Goal: Check status

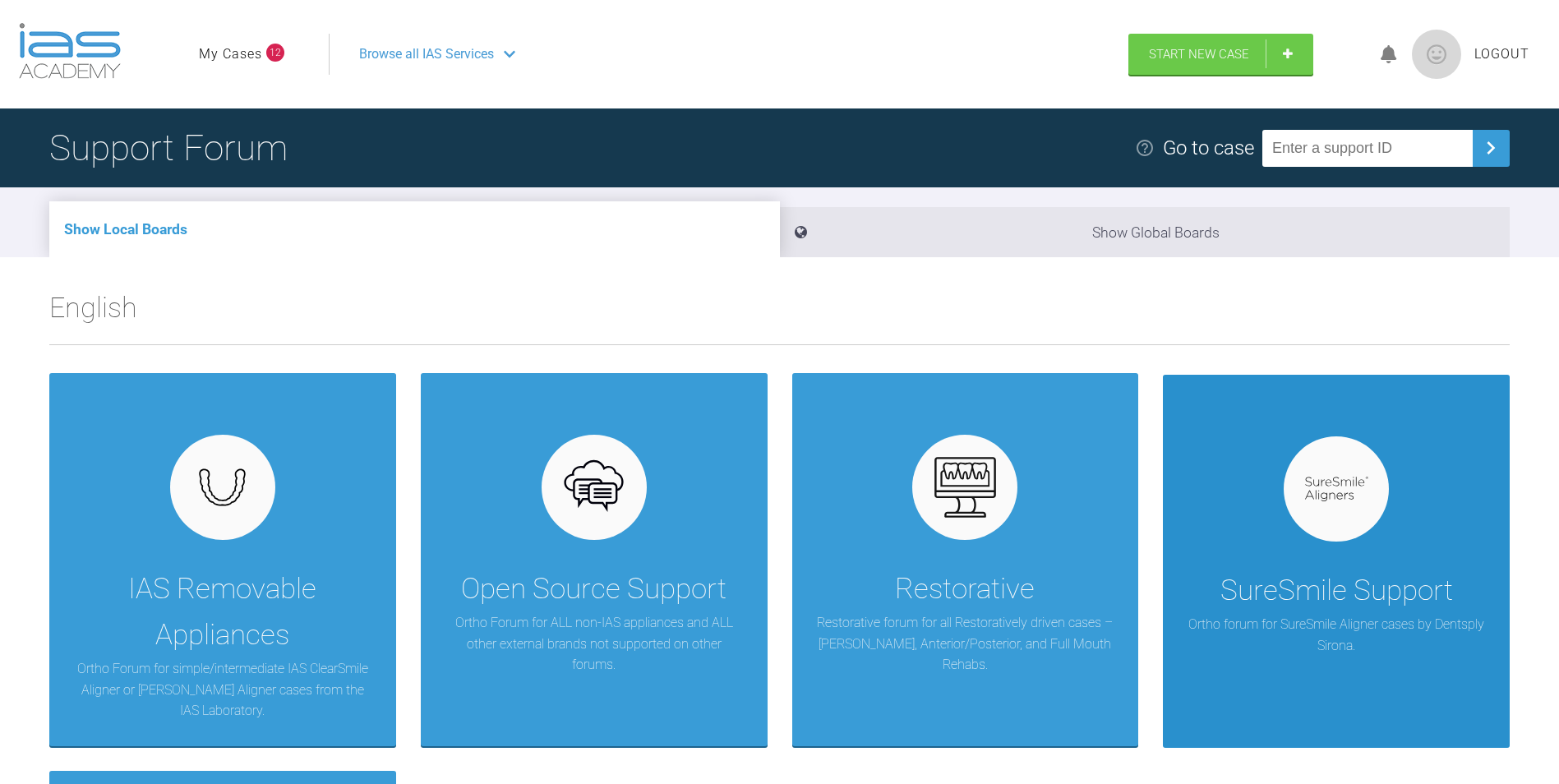
click at [1338, 546] on div "SureSmile Support Ortho forum for SureSmile Aligner cases by Dentsply Sirona." at bounding box center [1337, 561] width 347 height 372
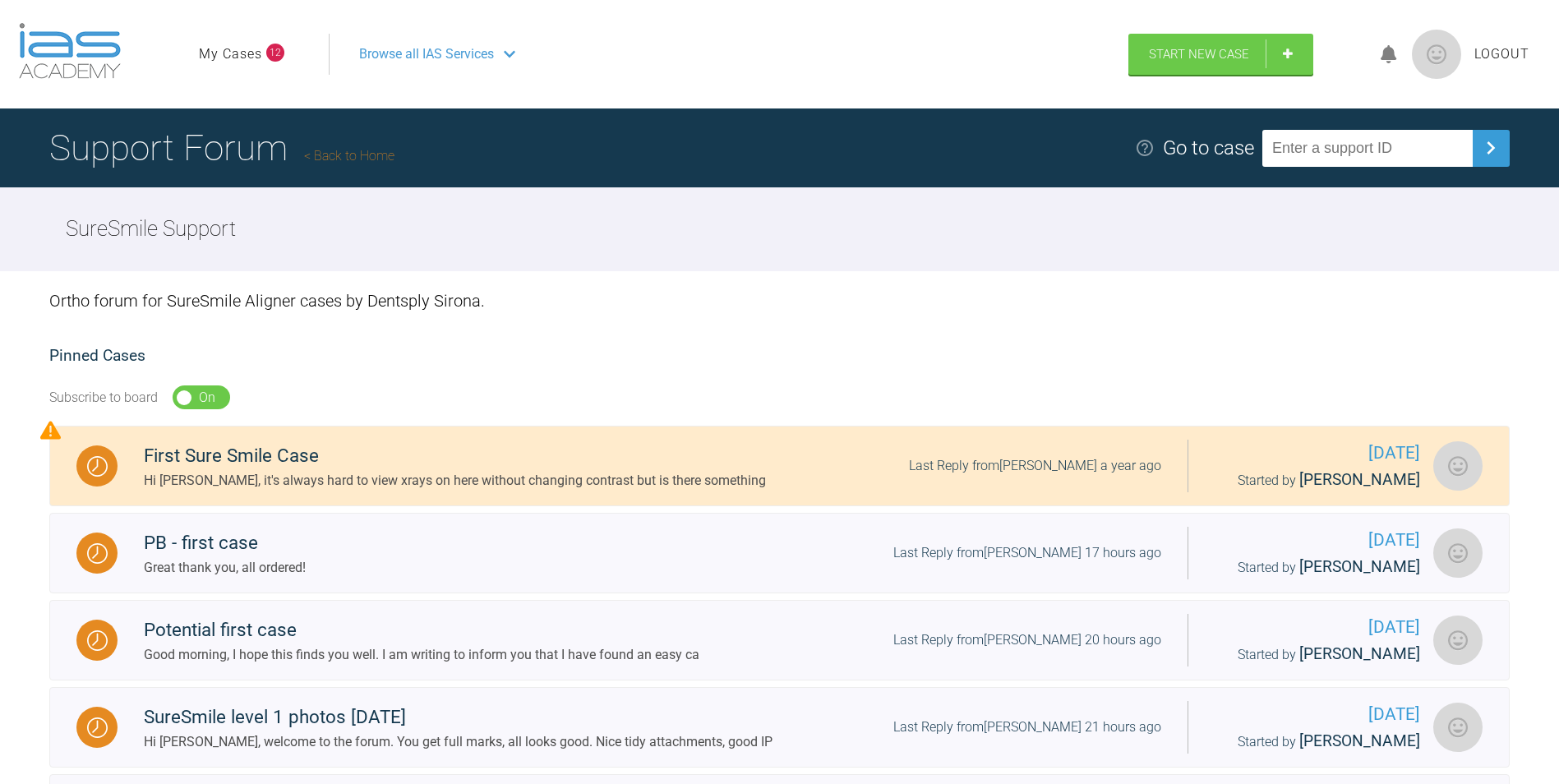
click at [244, 55] on link "My Cases" at bounding box center [230, 55] width 63 height 21
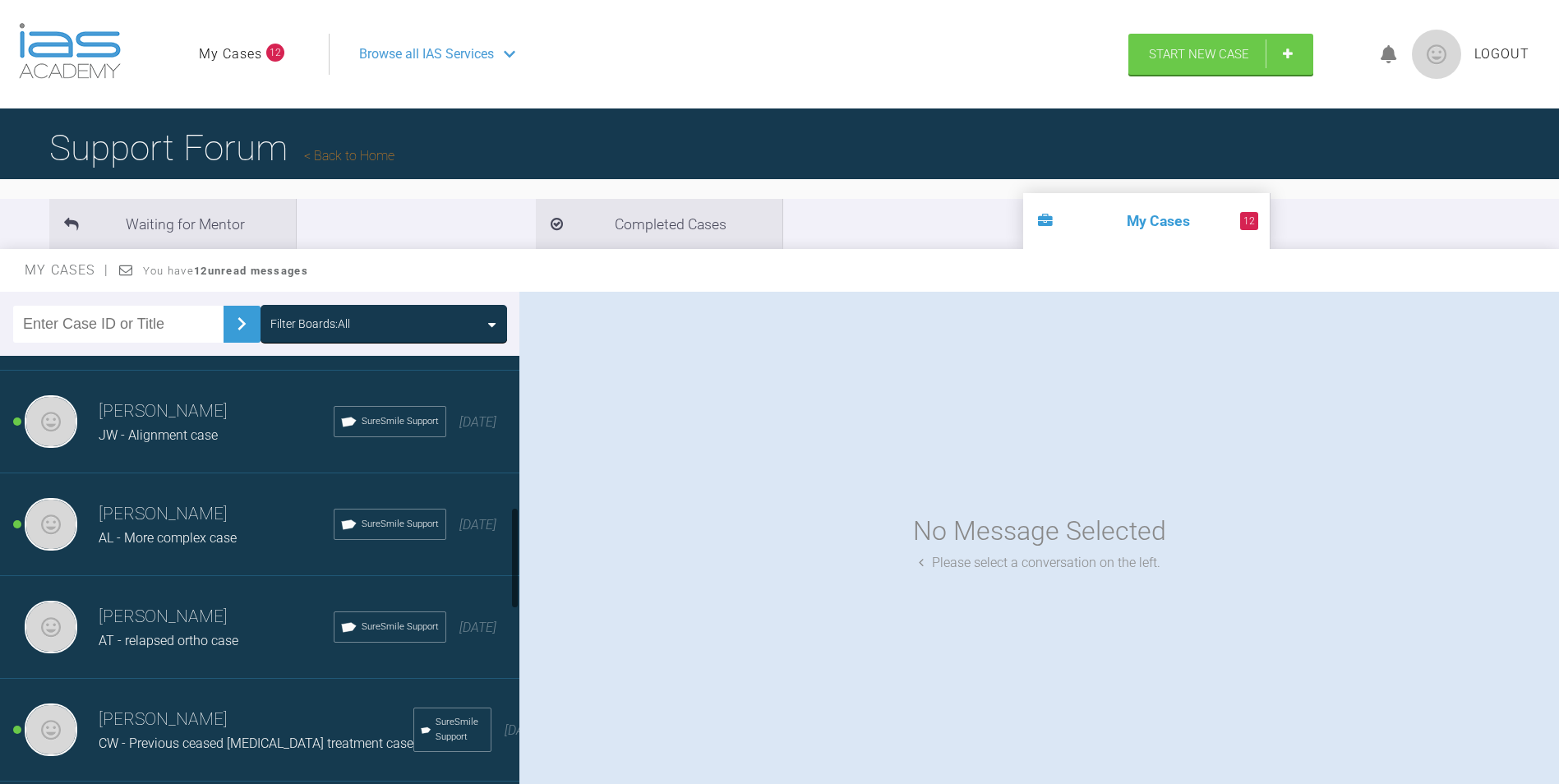
scroll to position [657, 0]
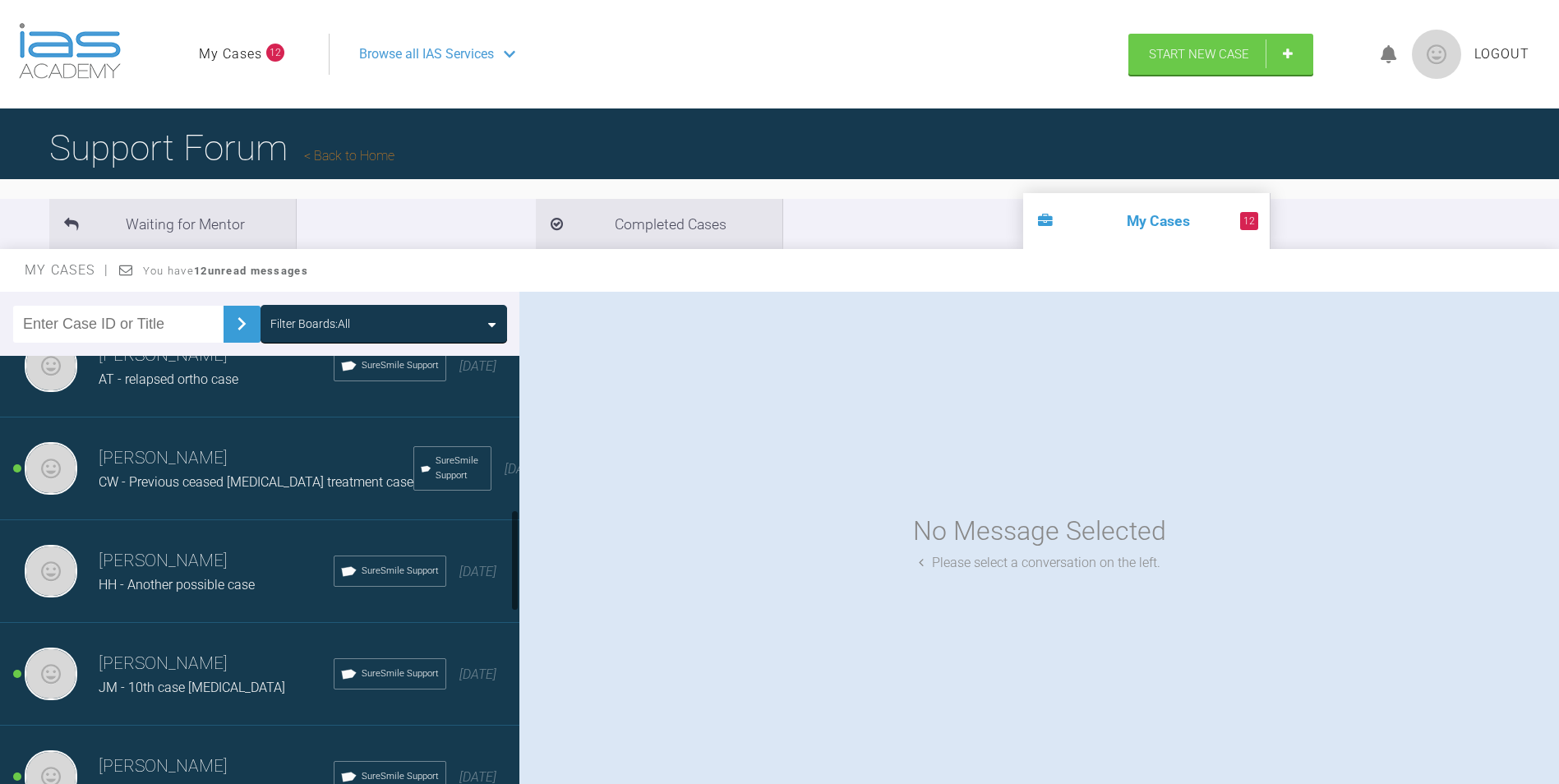
click at [467, 571] on div "[DATE]" at bounding box center [478, 571] width 37 height 21
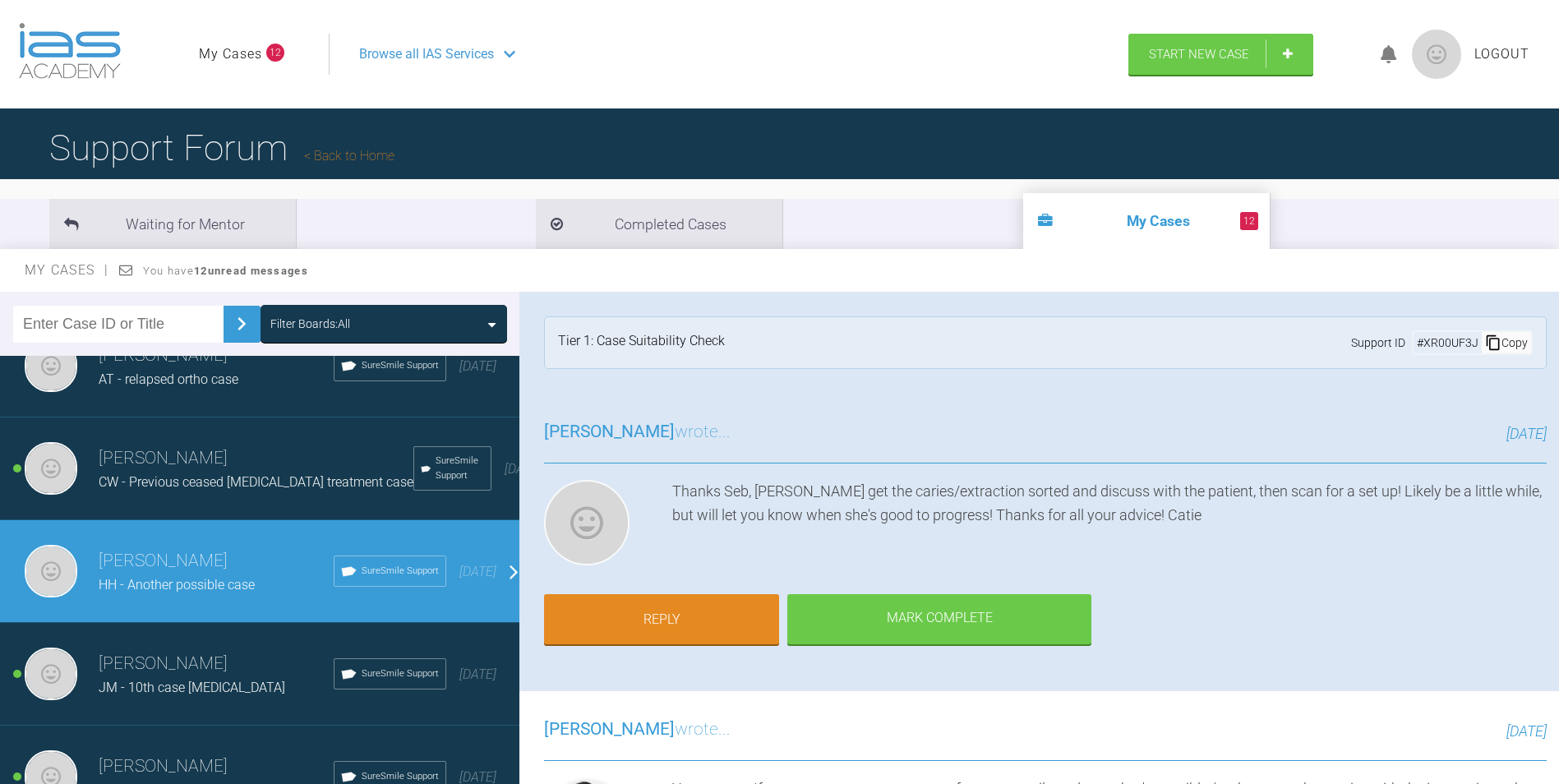
click at [1498, 346] on div "Copy" at bounding box center [1506, 342] width 50 height 21
click at [368, 148] on link "Back to Home" at bounding box center [349, 156] width 91 height 16
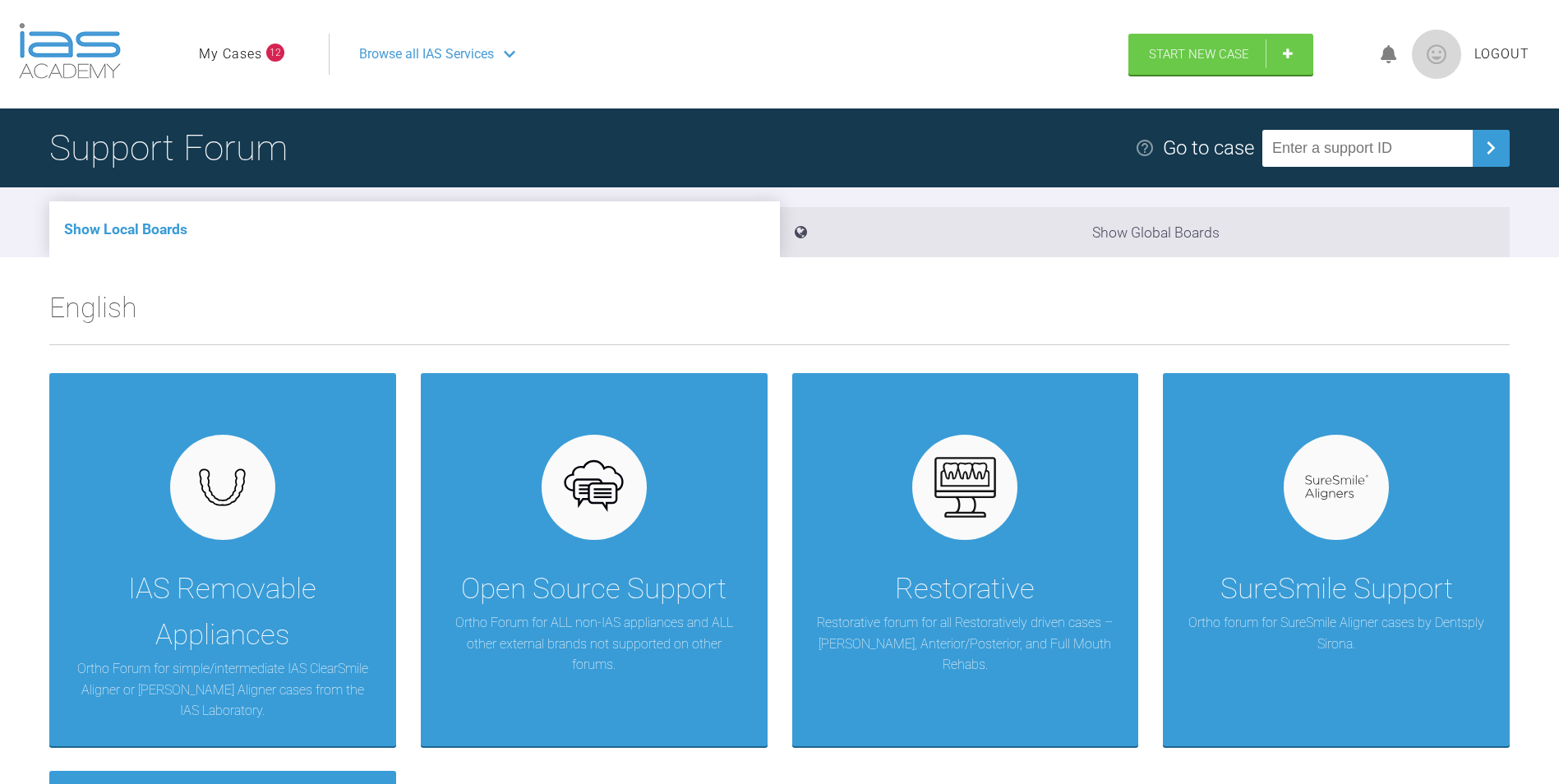
paste input "XR00UF3J"
type input "XR00UF3J"
click at [1484, 144] on img at bounding box center [1491, 147] width 26 height 26
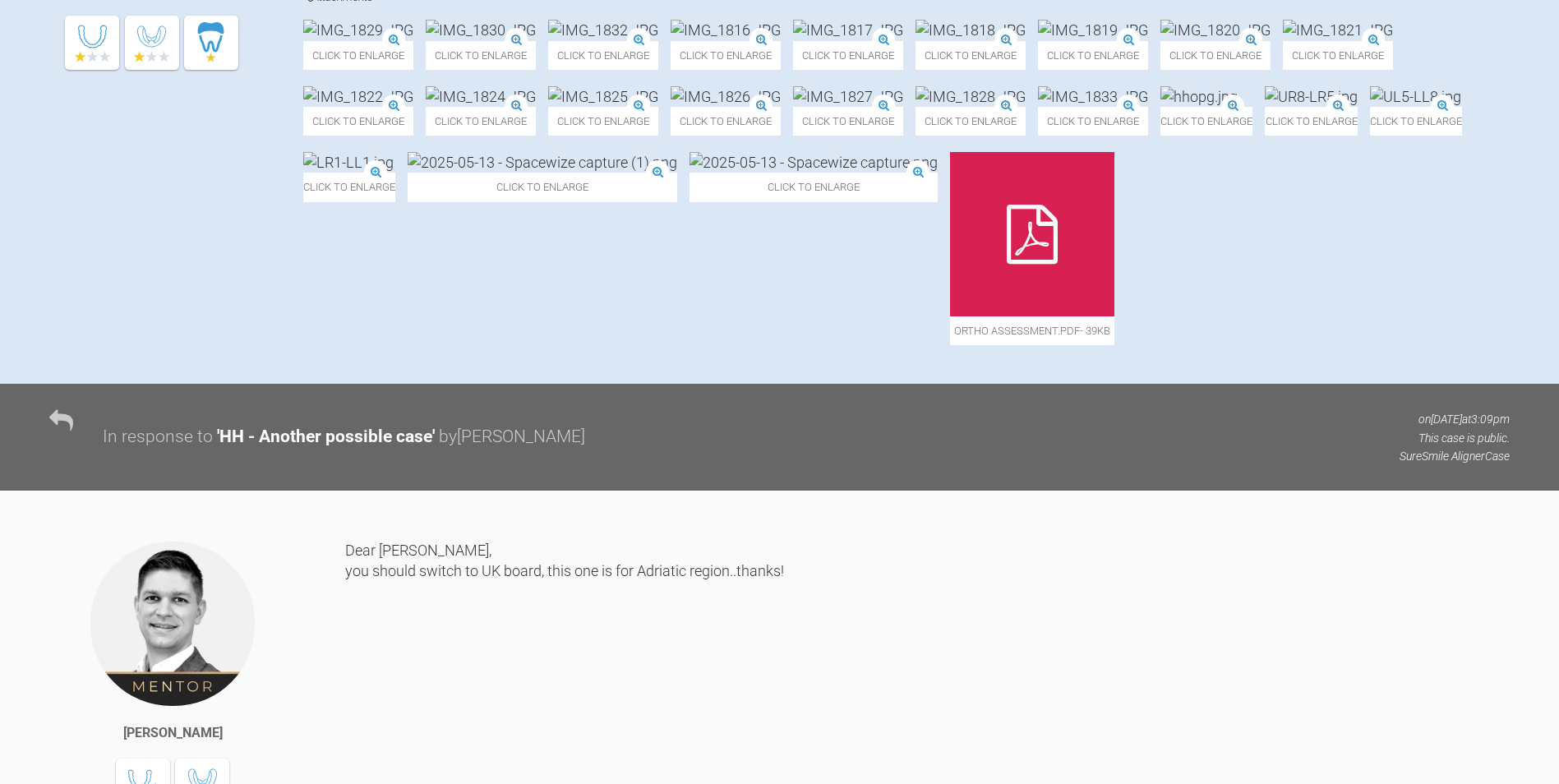
scroll to position [597, 0]
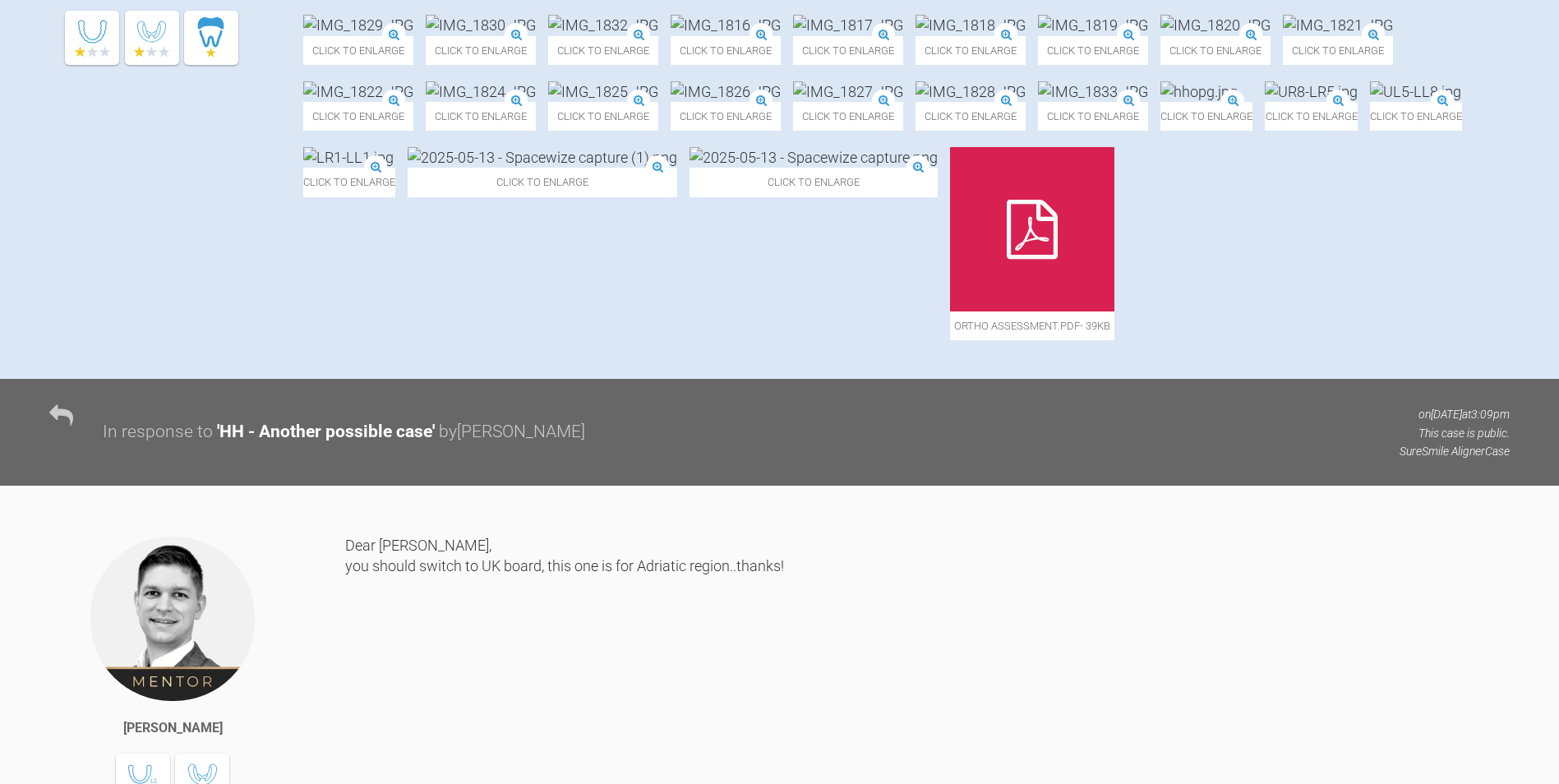
click at [793, 101] on img at bounding box center [848, 91] width 110 height 20
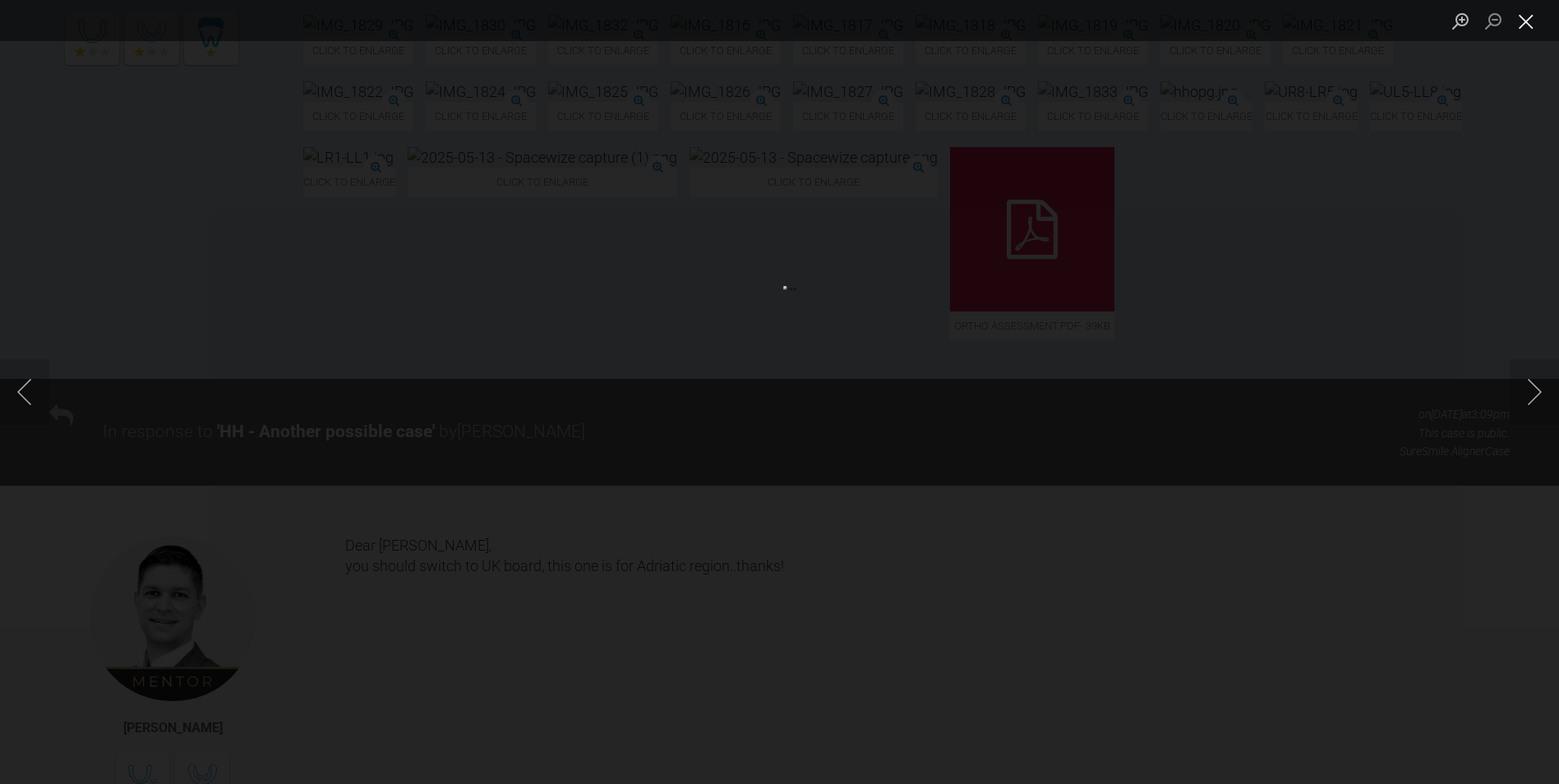
click at [1529, 16] on button "Close lightbox" at bounding box center [1527, 20] width 33 height 28
